Goal: Transaction & Acquisition: Book appointment/travel/reservation

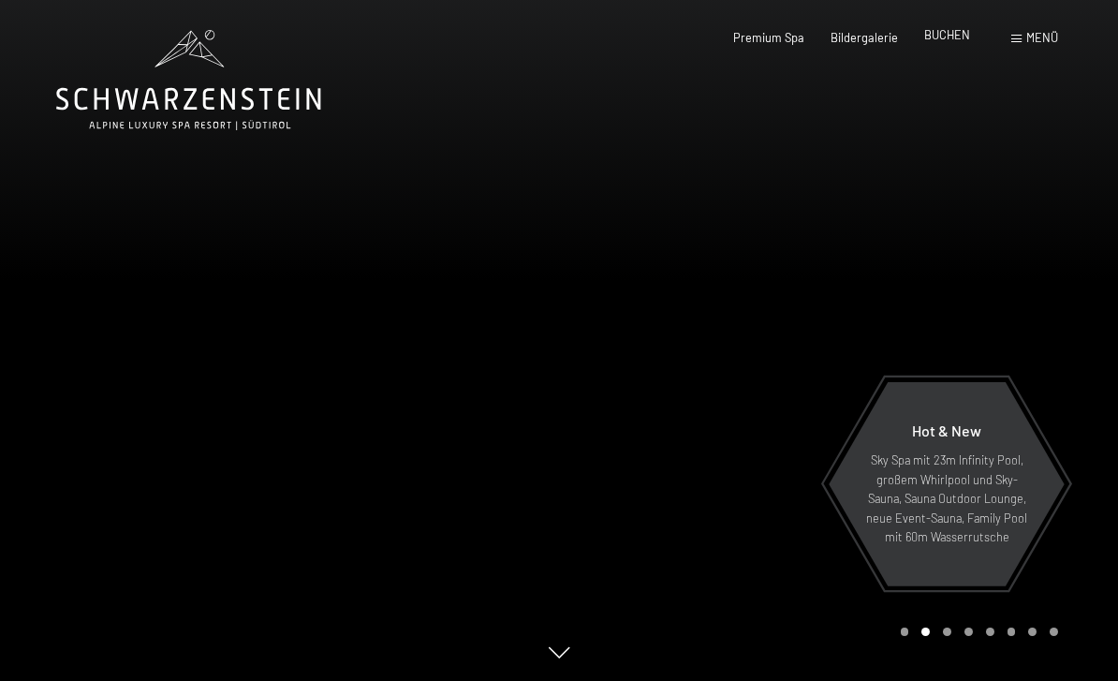
click at [938, 32] on span "BUCHEN" at bounding box center [947, 34] width 46 height 15
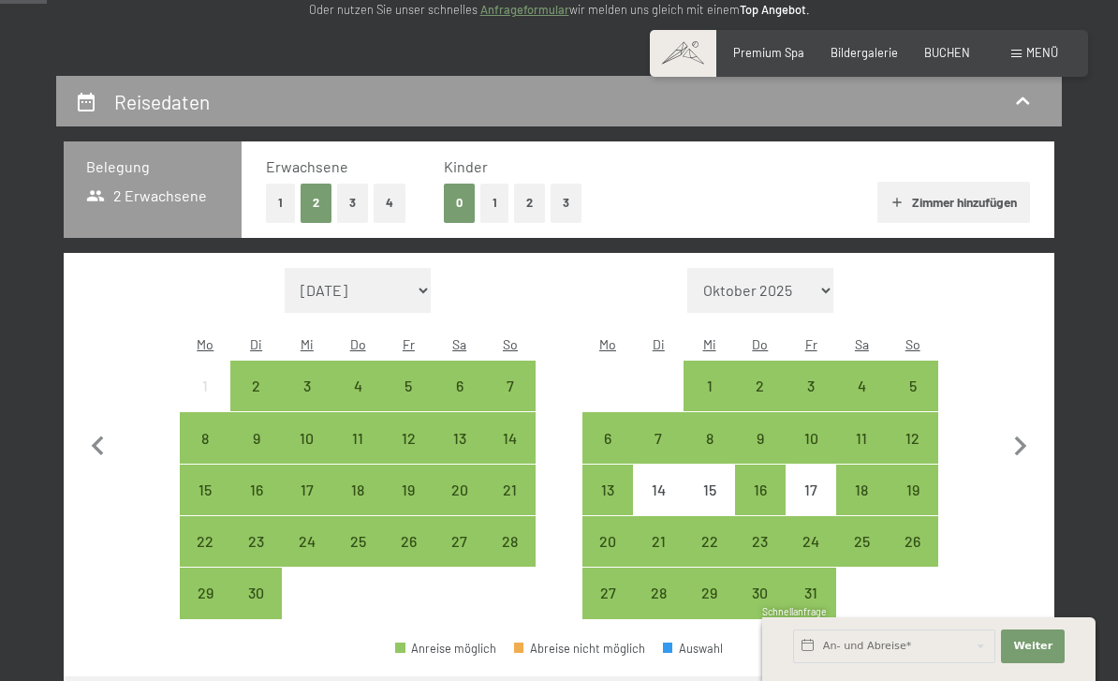
scroll to position [286, 0]
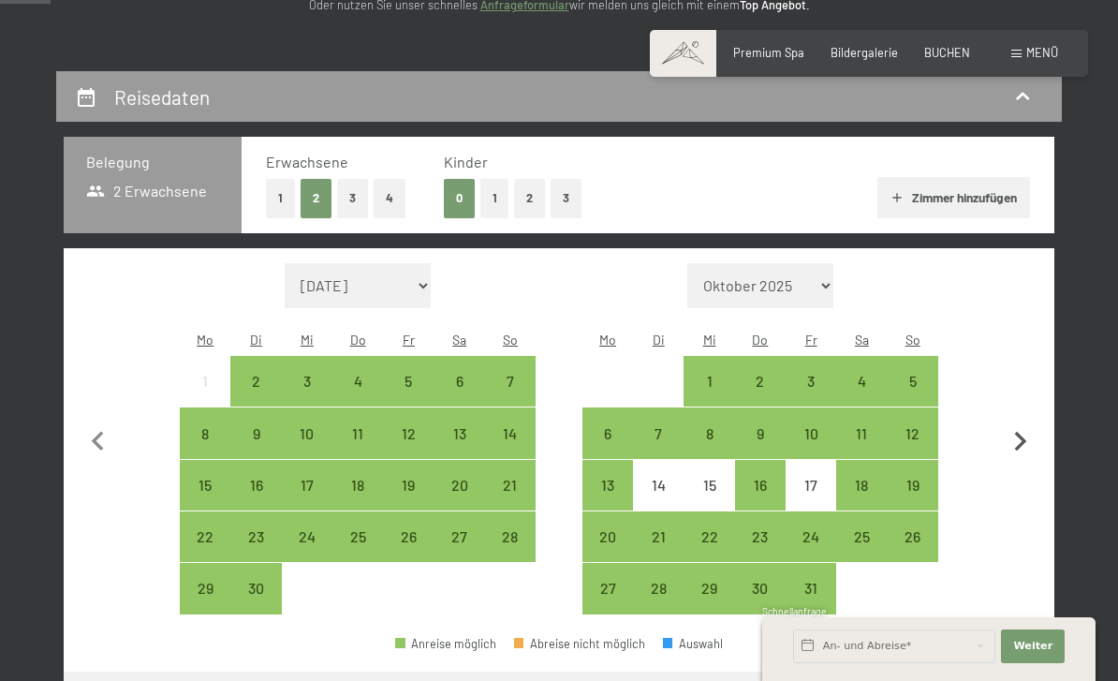
click at [1024, 426] on icon "button" at bounding box center [1020, 441] width 39 height 39
select select "[DATE]"
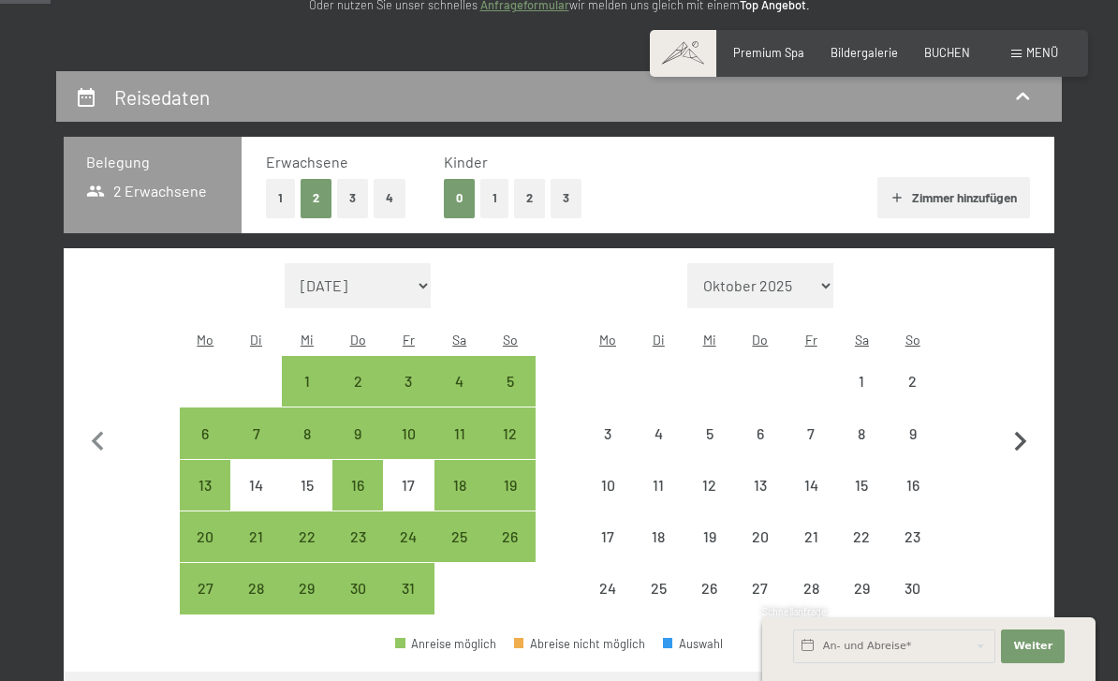
select select "[DATE]"
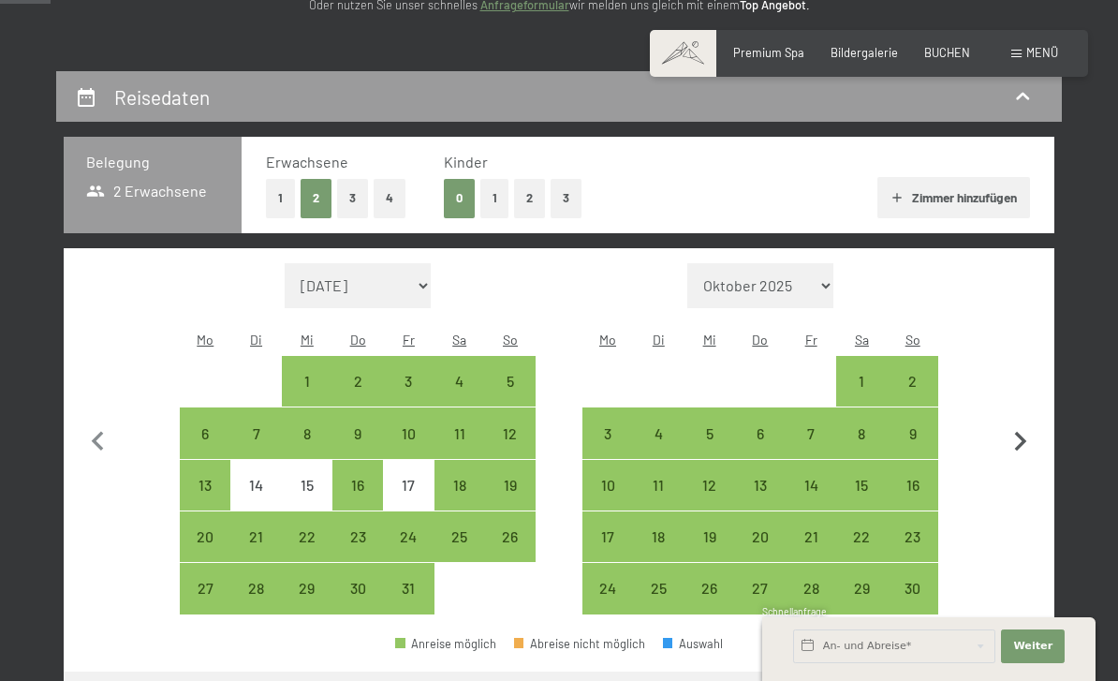
click at [1022, 438] on icon "button" at bounding box center [1020, 441] width 39 height 39
select select "[DATE]"
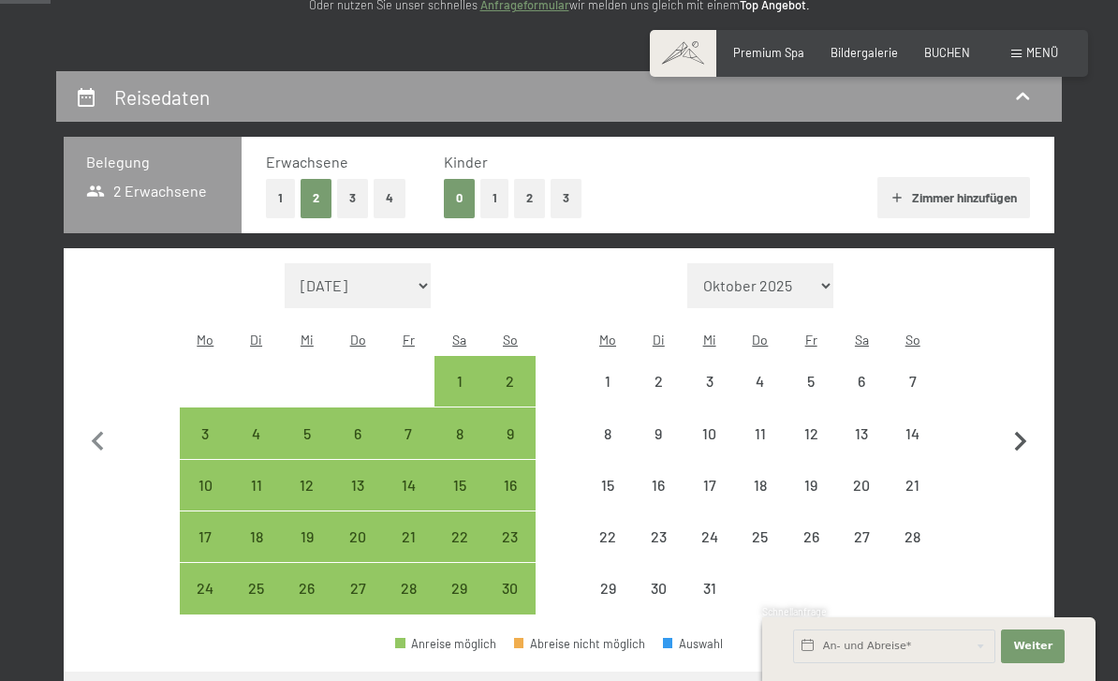
select select "[DATE]"
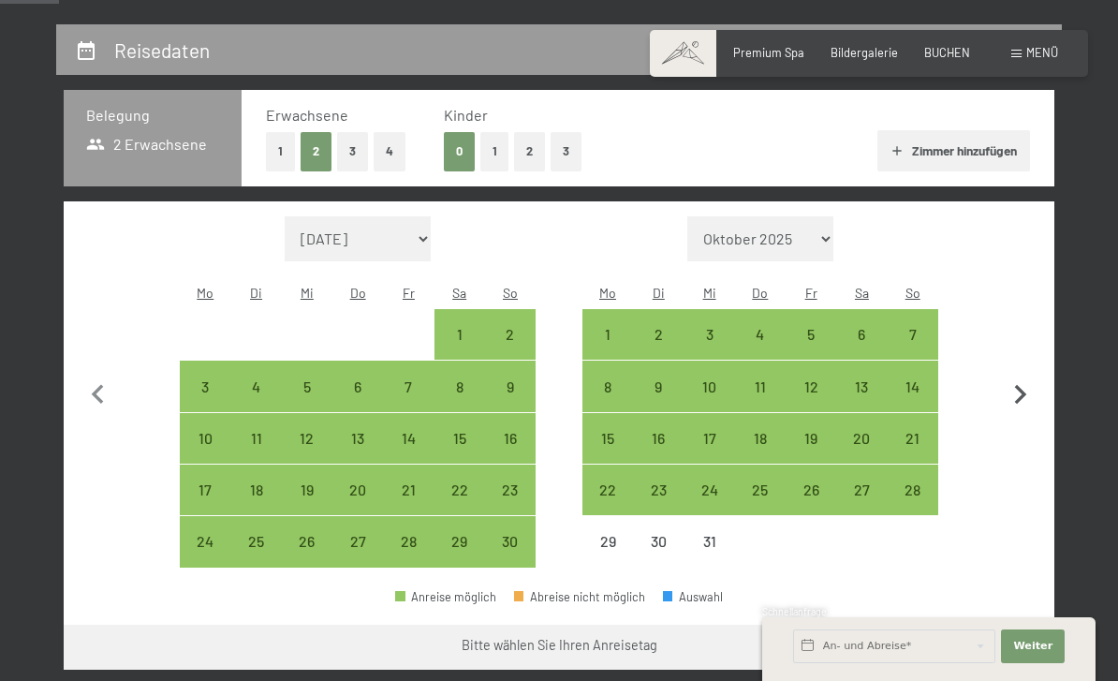
scroll to position [335, 0]
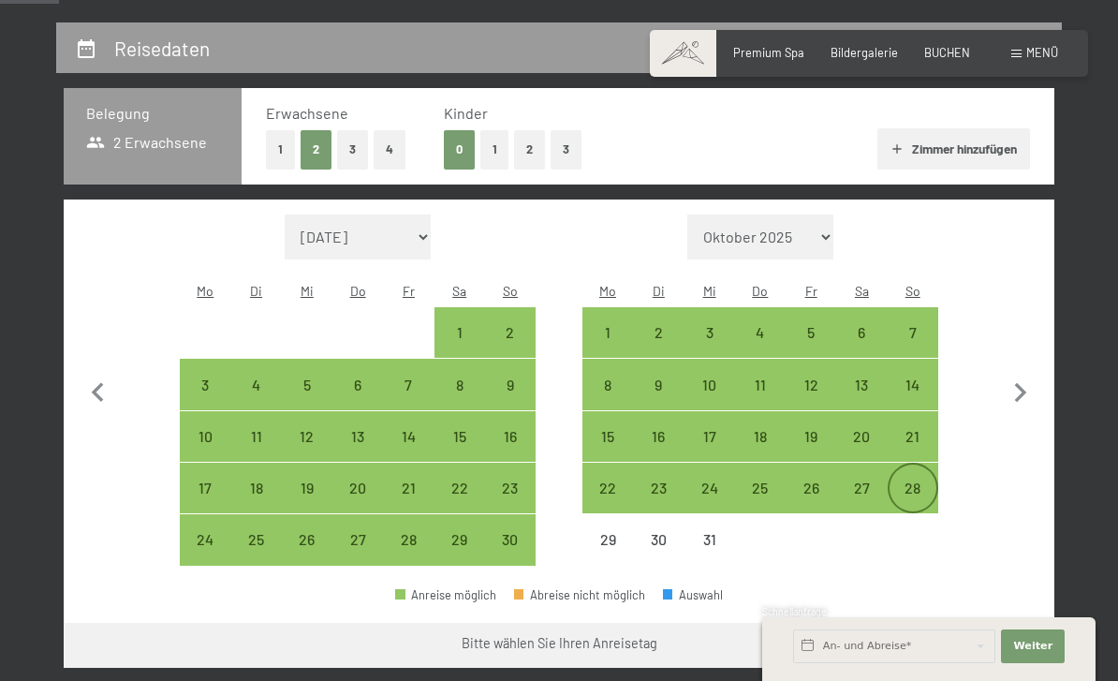
click at [913, 480] on div "28" at bounding box center [912, 503] width 47 height 47
select select "[DATE]"
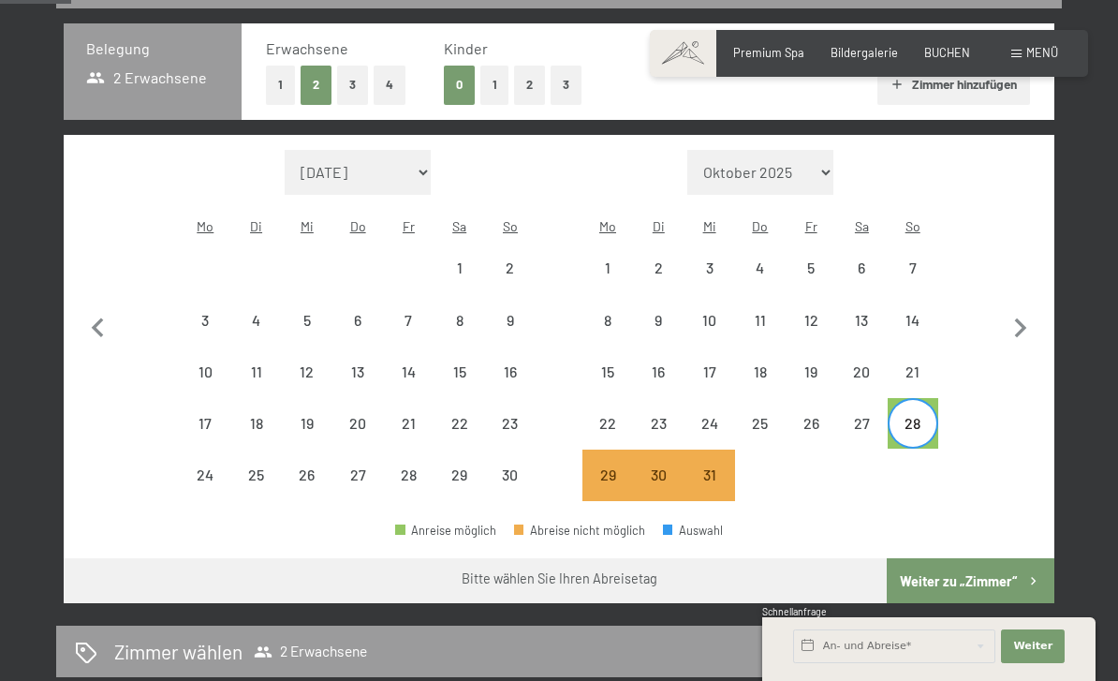
scroll to position [405, 0]
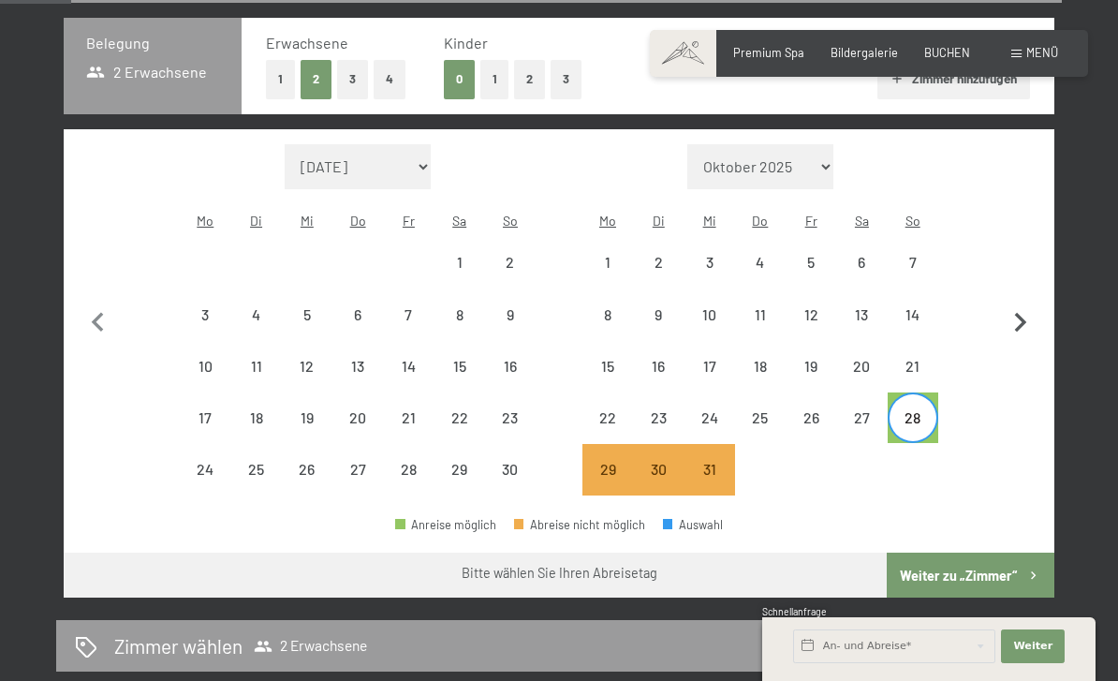
click at [1024, 303] on icon "button" at bounding box center [1020, 322] width 39 height 39
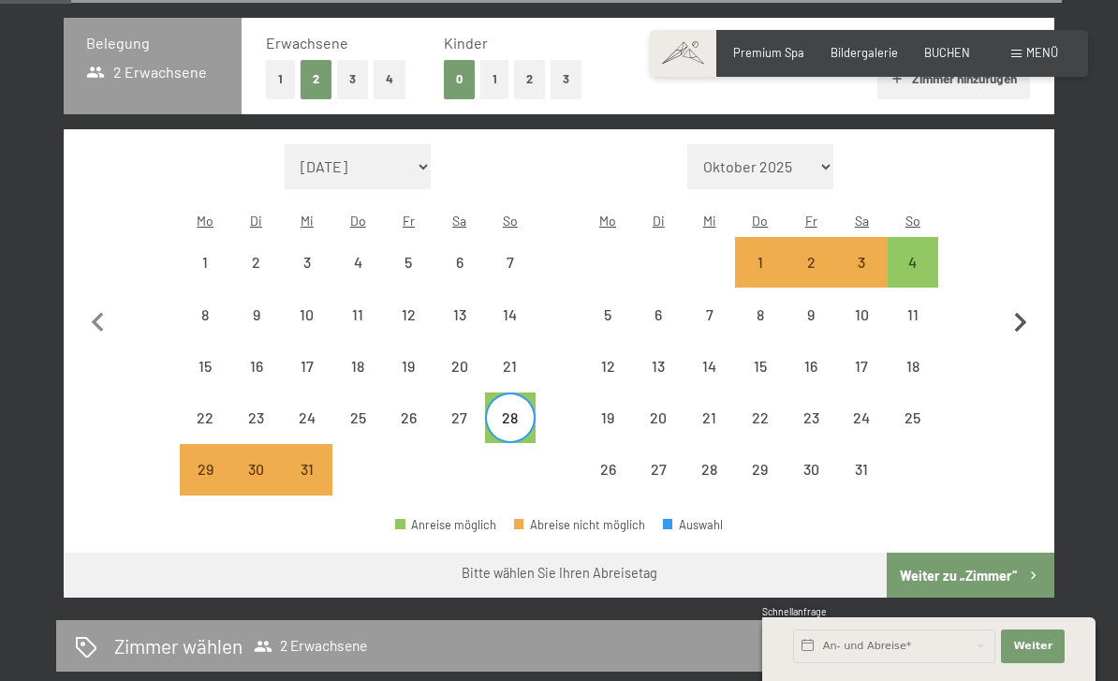
select select "[DATE]"
click at [912, 255] on div "4" at bounding box center [912, 278] width 47 height 47
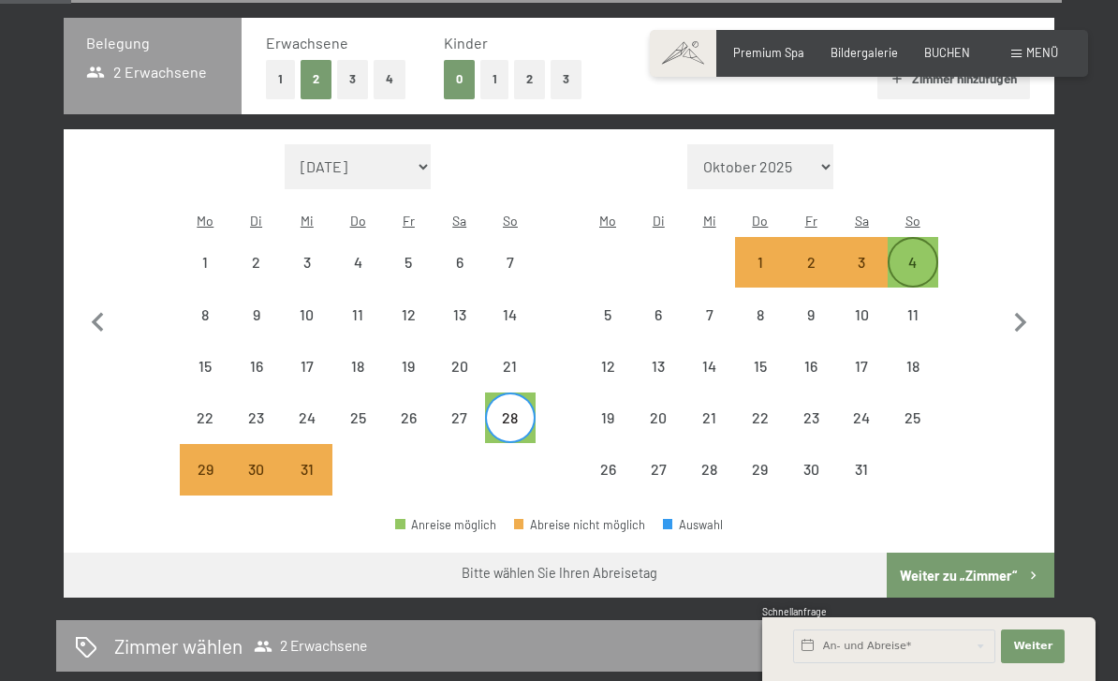
select select "[DATE]"
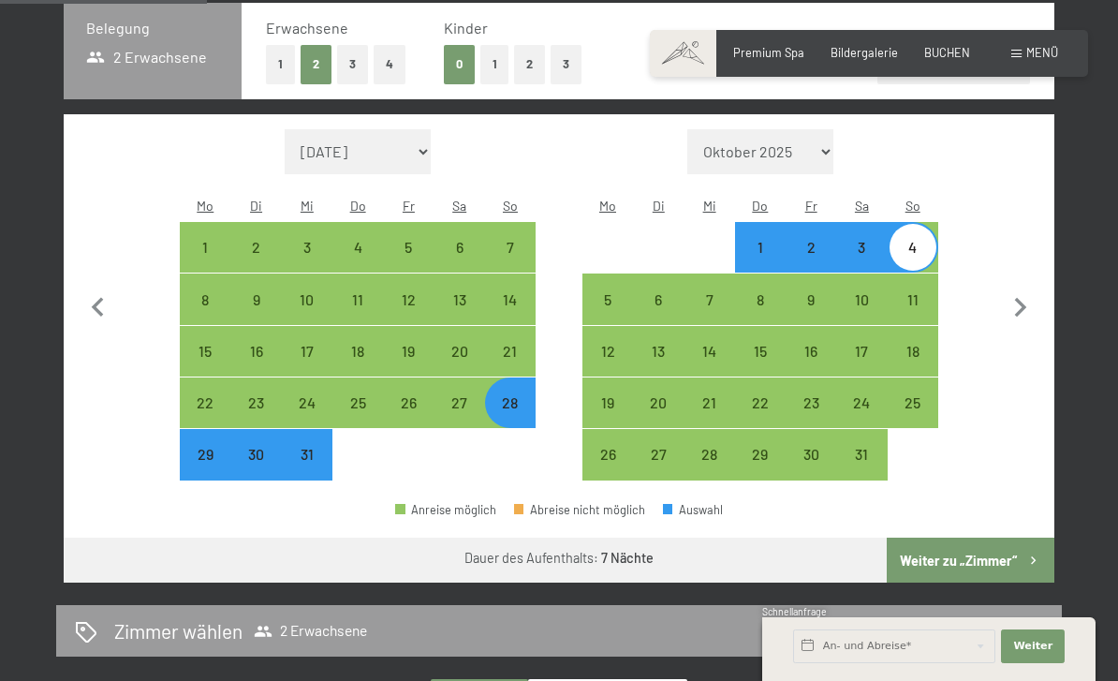
scroll to position [421, 0]
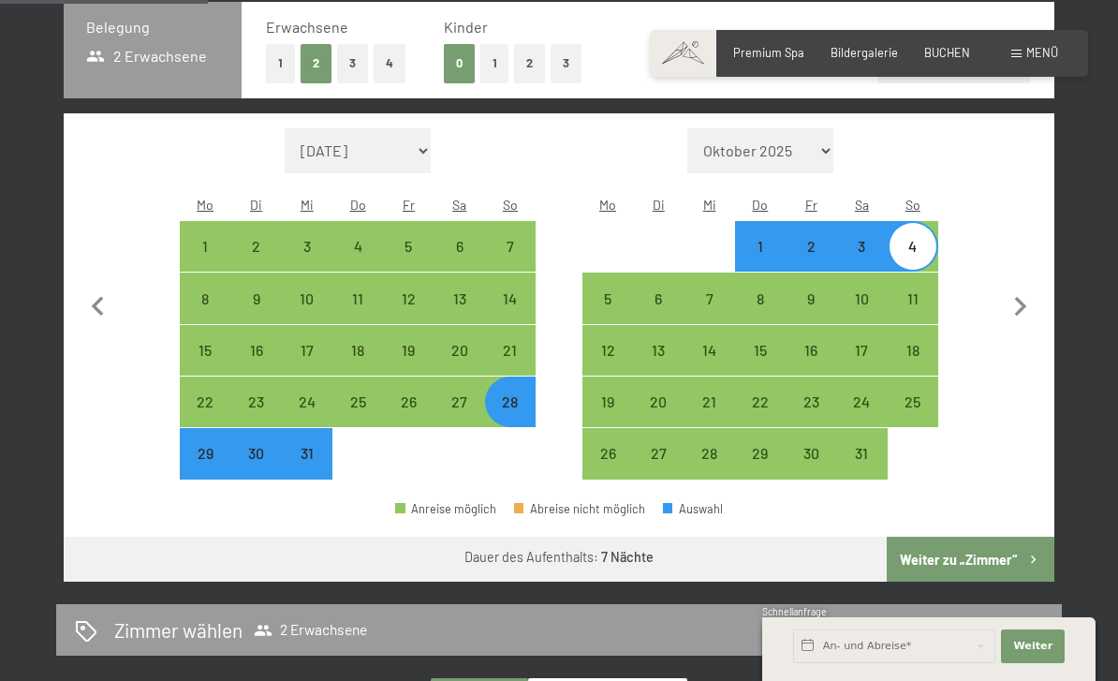
click at [984, 543] on button "Weiter zu „Zimmer“" at bounding box center [971, 558] width 168 height 45
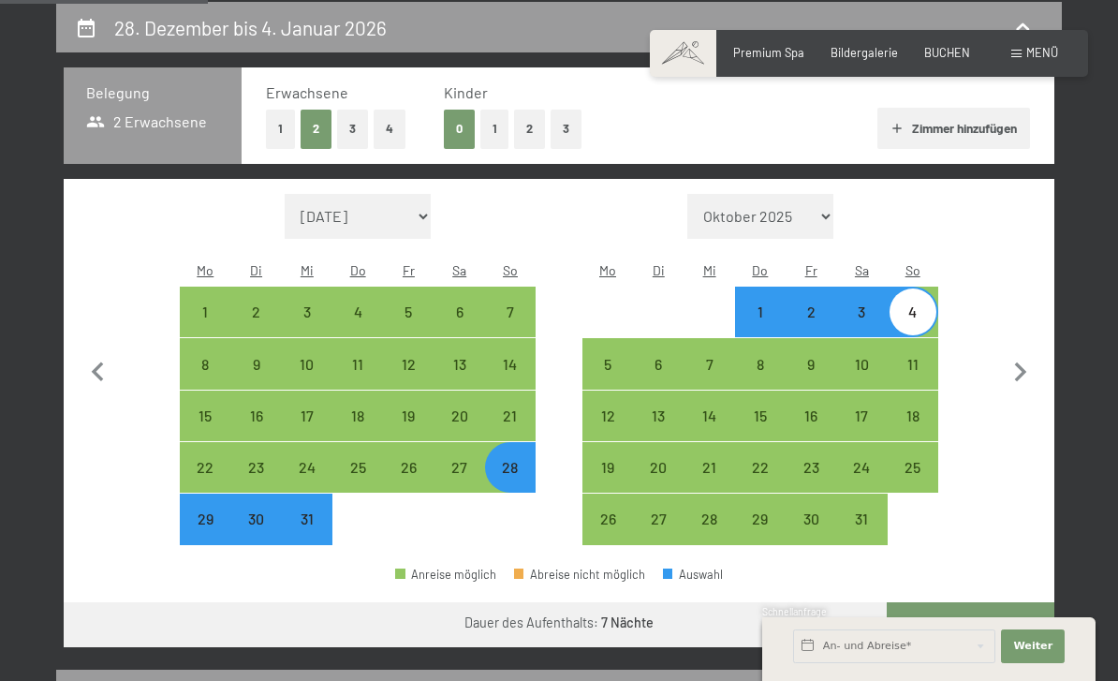
select select "[DATE]"
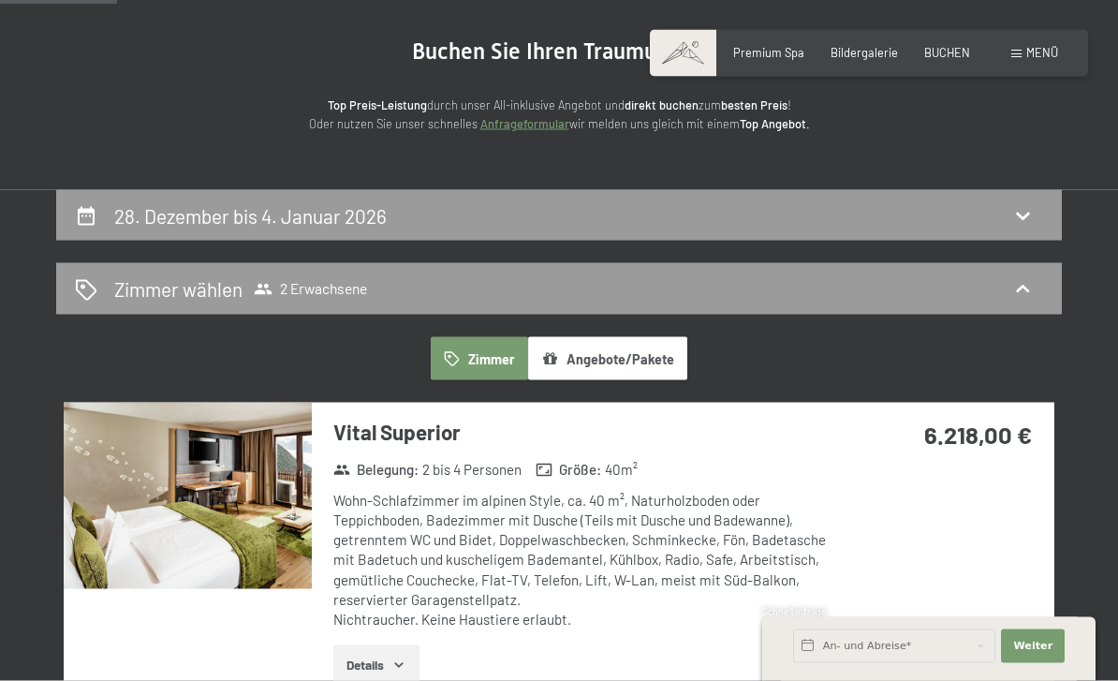
scroll to position [0, 0]
